Goal: Task Accomplishment & Management: Use online tool/utility

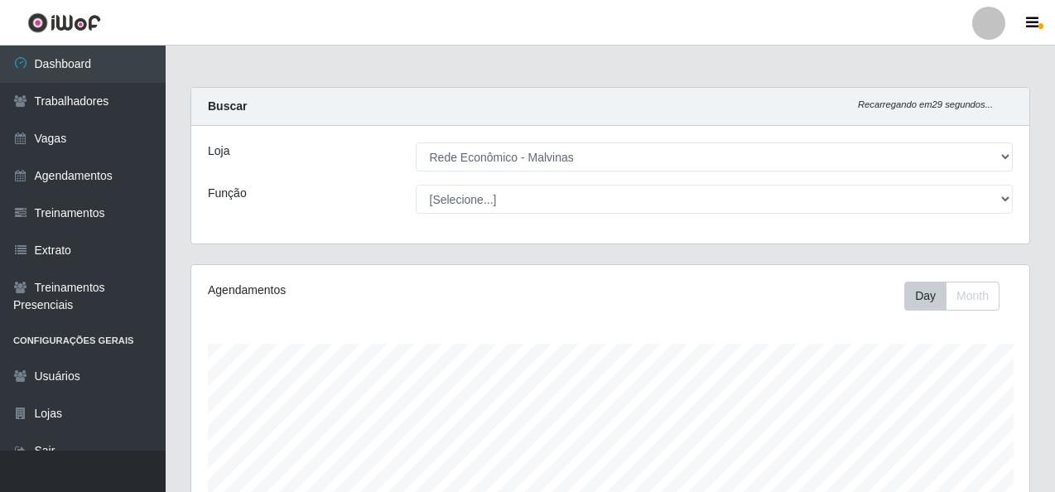
select select "194"
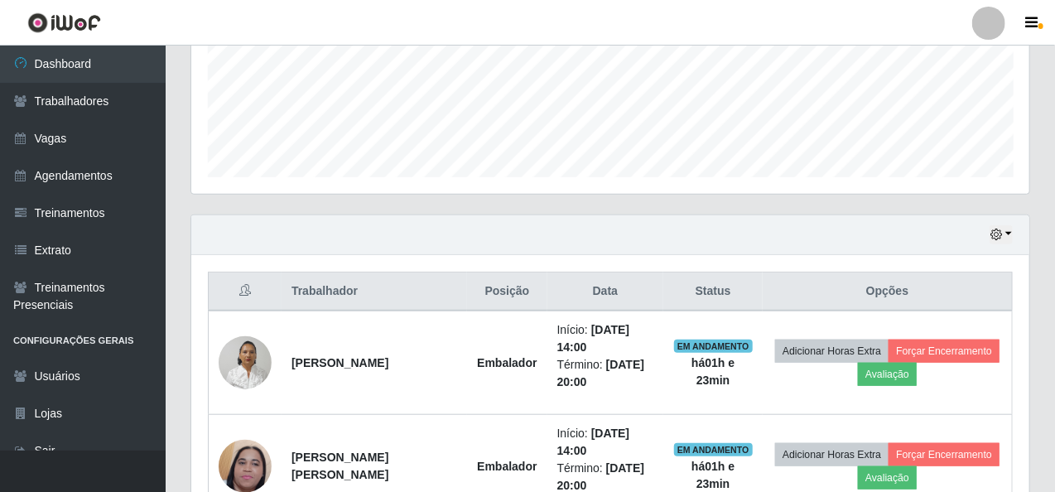
scroll to position [455, 0]
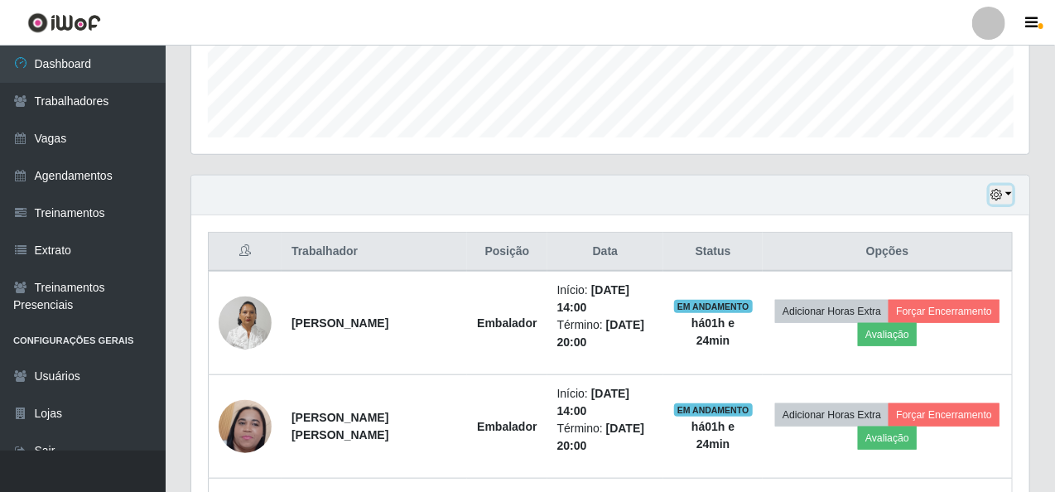
click at [1011, 192] on button "button" at bounding box center [1001, 195] width 23 height 19
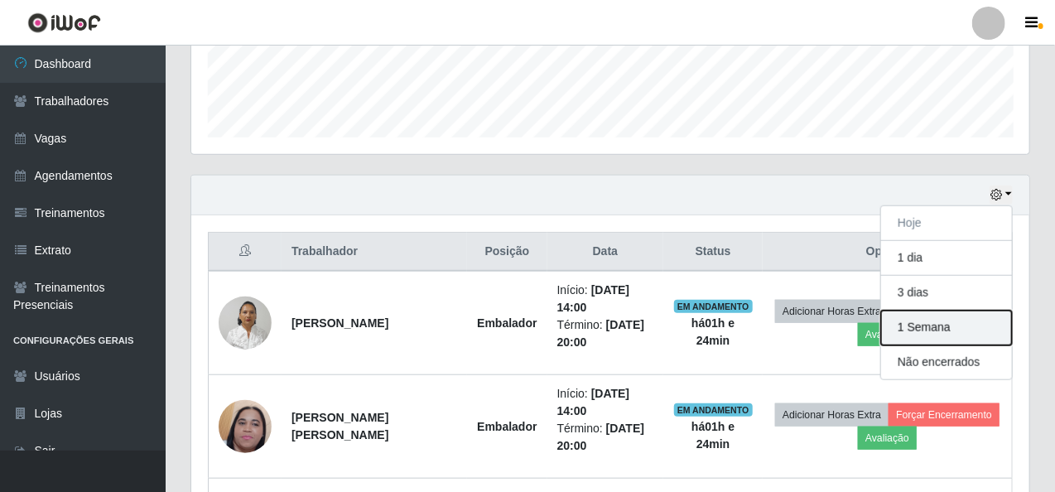
click at [954, 331] on button "1 Semana" at bounding box center [946, 328] width 131 height 35
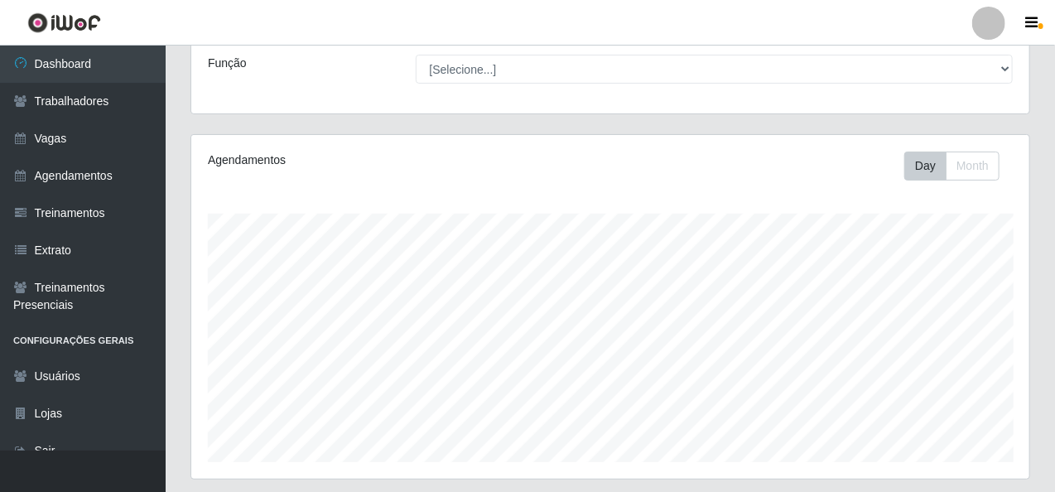
scroll to position [0, 0]
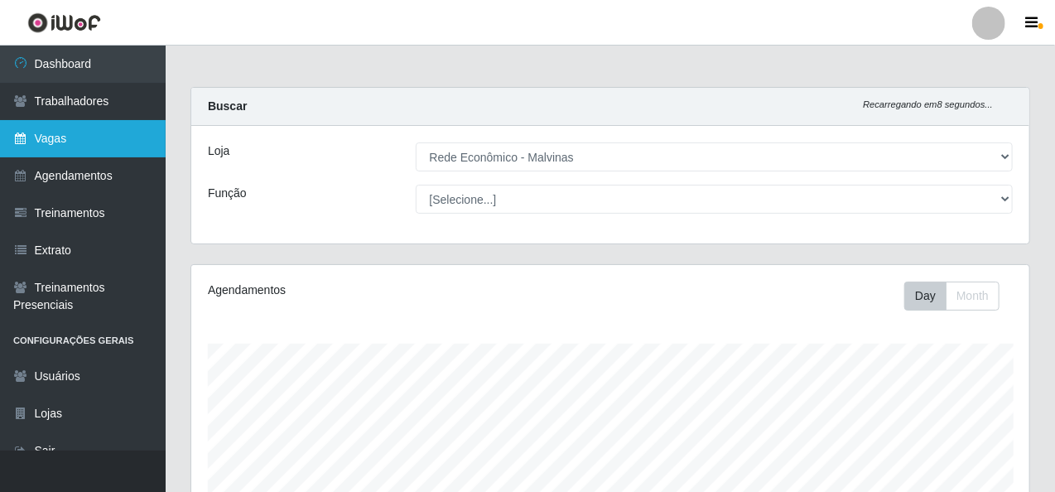
click at [80, 149] on link "Vagas" at bounding box center [83, 138] width 166 height 37
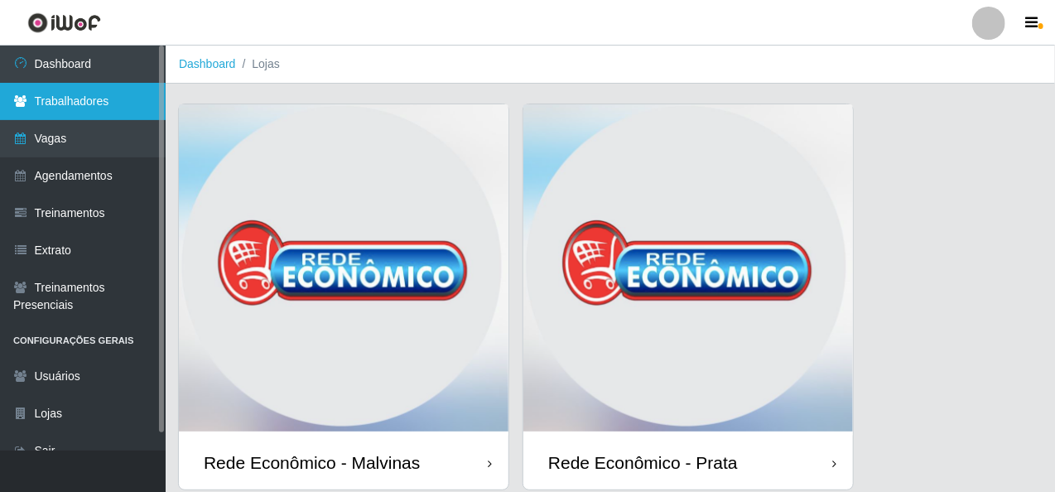
click at [99, 97] on link "Trabalhadores" at bounding box center [83, 101] width 166 height 37
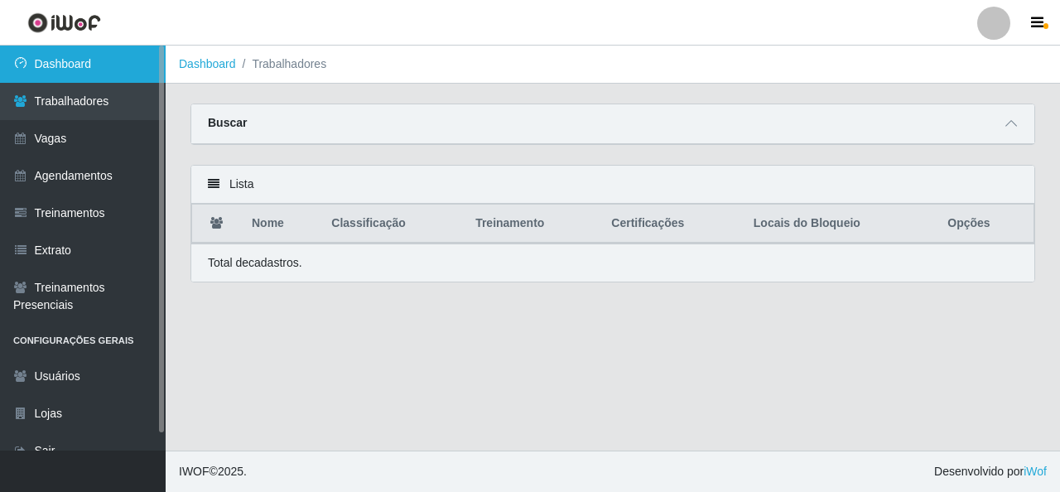
click at [117, 67] on link "Dashboard" at bounding box center [83, 64] width 166 height 37
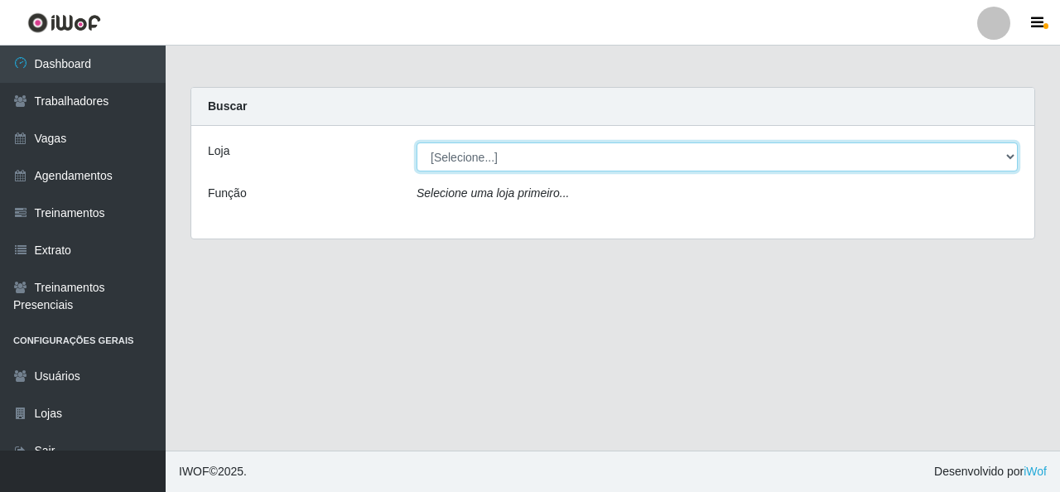
click at [489, 161] on select "[Selecione...] Rede Econômico - Malvinas Rede Econômico - Prata" at bounding box center [717, 156] width 601 height 29
select select "194"
click at [417, 142] on select "[Selecione...] Rede Econômico - Malvinas Rede Econômico - Prata" at bounding box center [717, 156] width 601 height 29
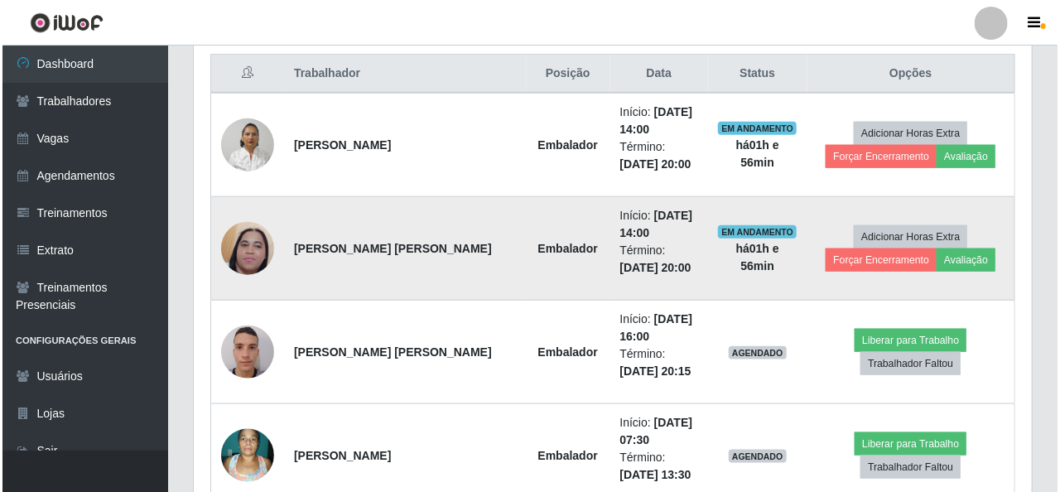
scroll to position [663, 0]
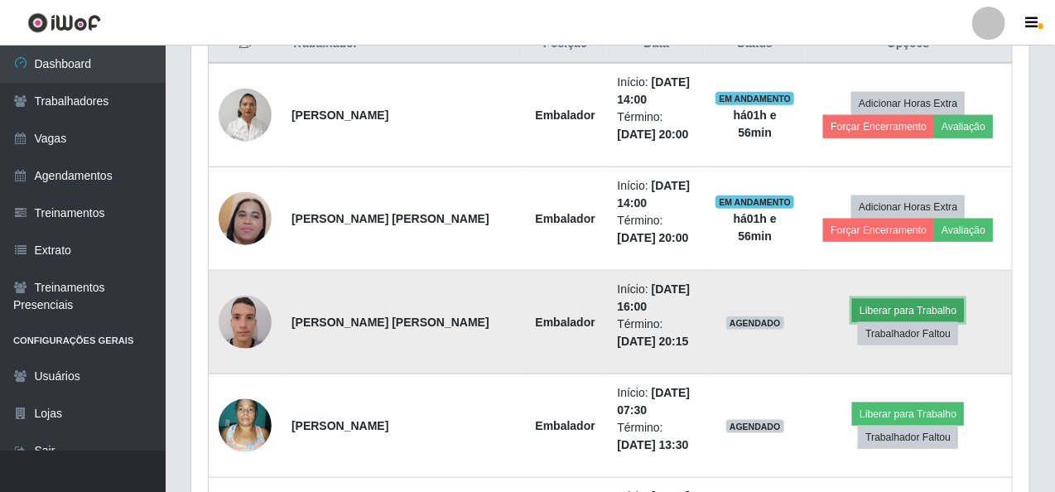
click at [878, 307] on button "Liberar para Trabalho" at bounding box center [908, 310] width 112 height 23
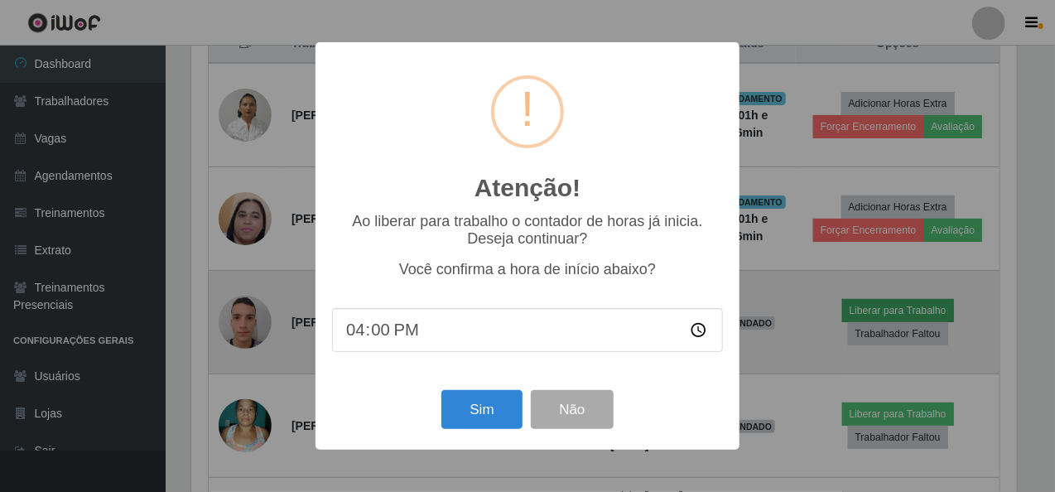
scroll to position [344, 832]
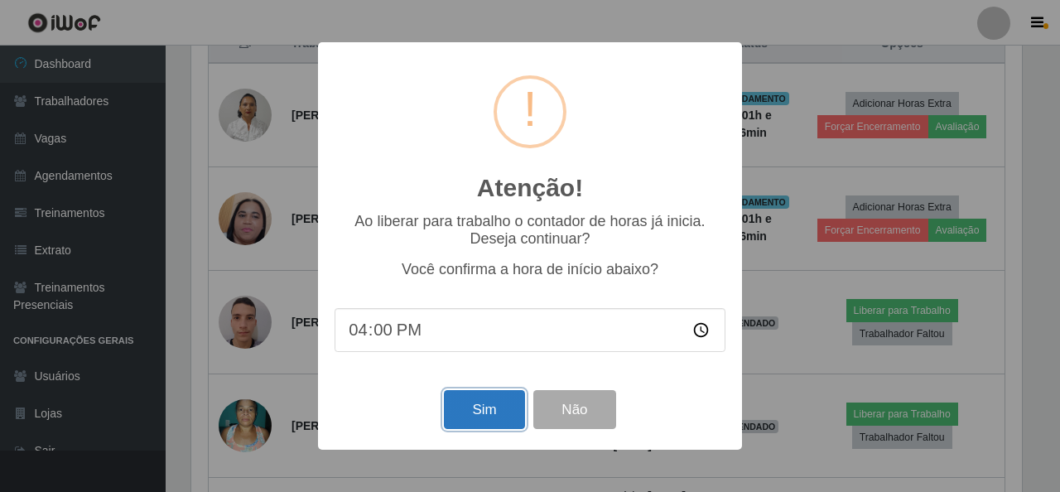
click at [470, 408] on button "Sim" at bounding box center [484, 409] width 80 height 39
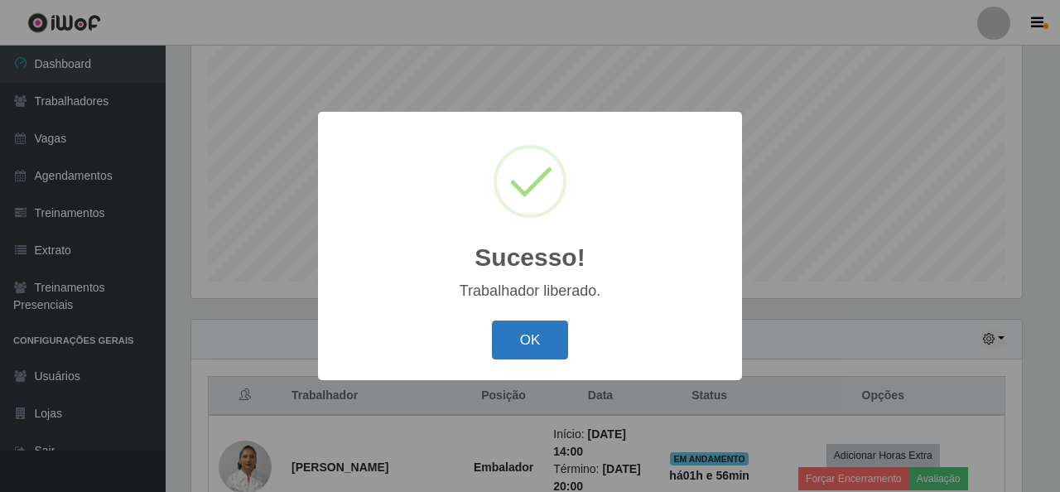
click at [553, 329] on button "OK" at bounding box center [530, 340] width 77 height 39
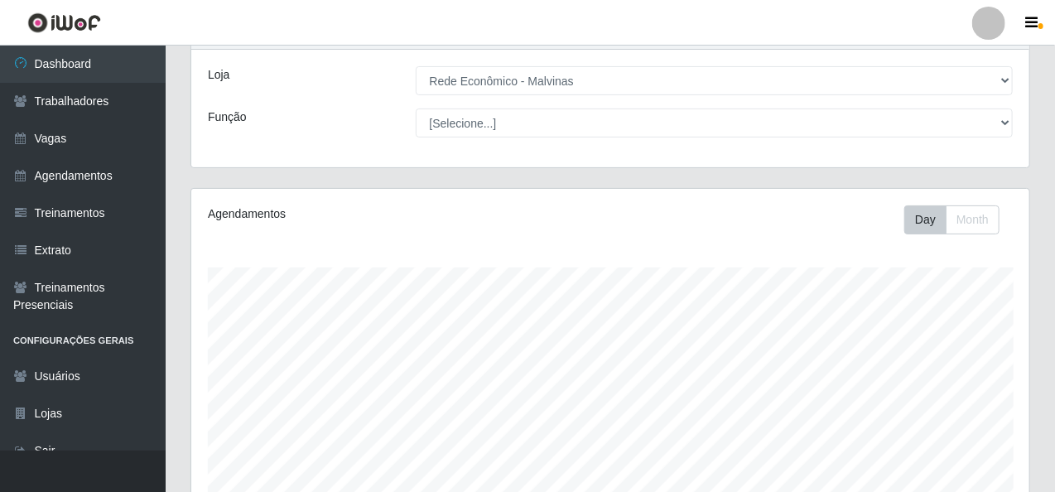
scroll to position [0, 0]
